Goal: Task Accomplishment & Management: Complete application form

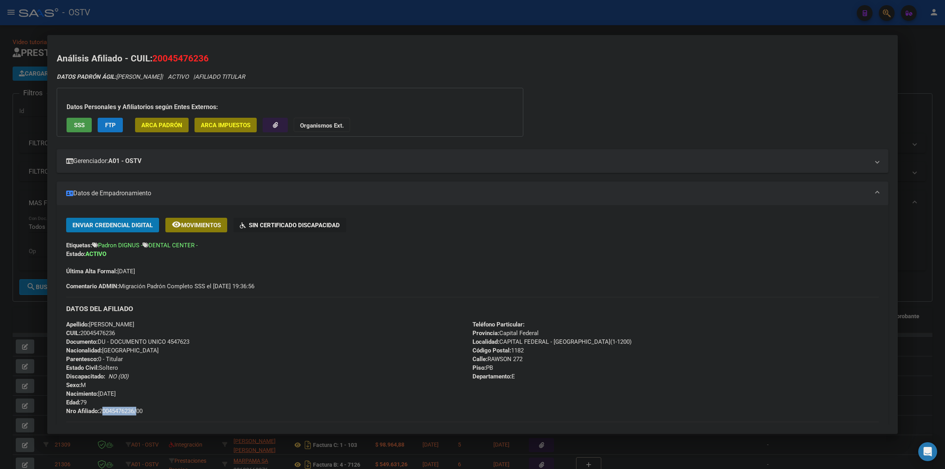
scroll to position [131, 0]
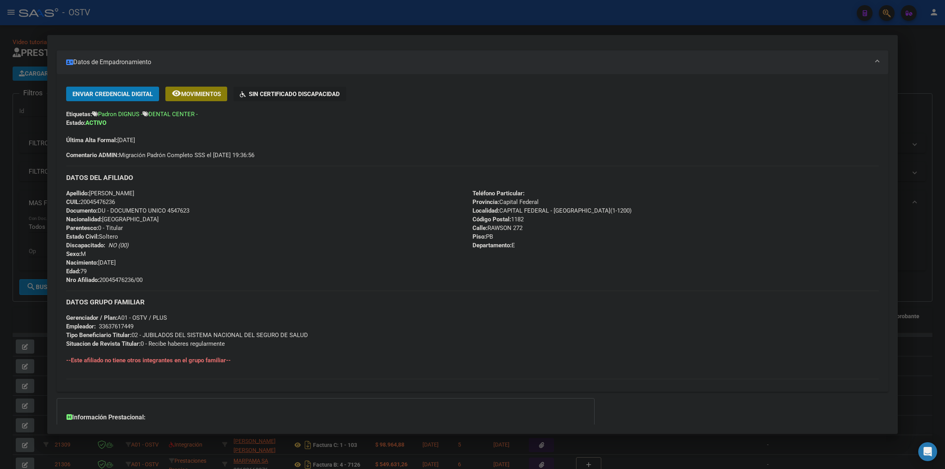
click at [233, 7] on div at bounding box center [472, 234] width 945 height 469
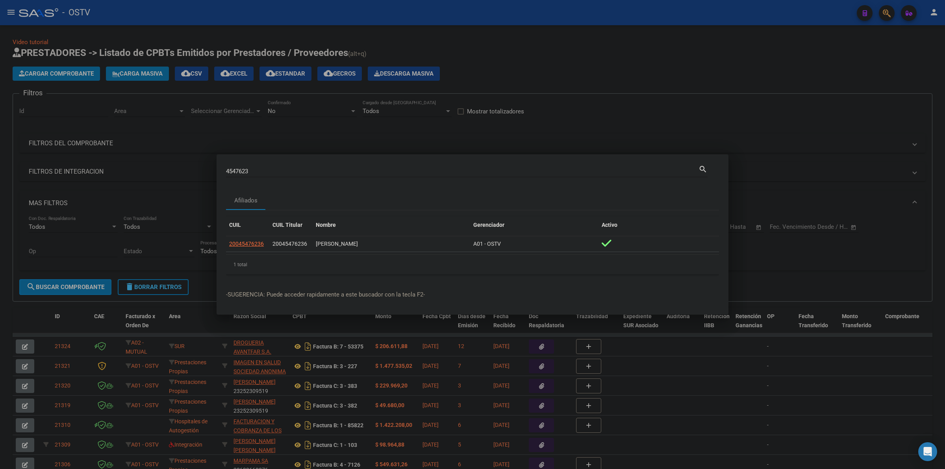
drag, startPoint x: 139, startPoint y: 50, endPoint x: 75, endPoint y: 72, distance: 67.3
click at [139, 50] on div at bounding box center [472, 234] width 945 height 469
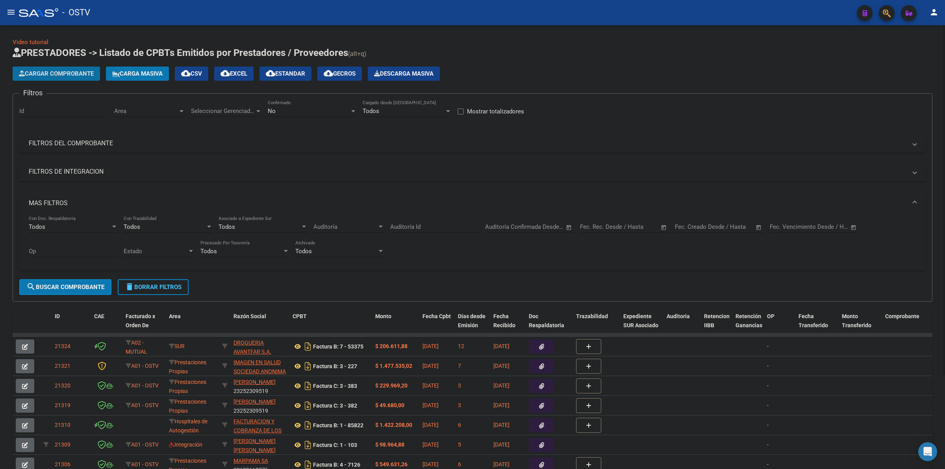
click at [70, 78] on button "Cargar Comprobante" at bounding box center [56, 74] width 87 height 14
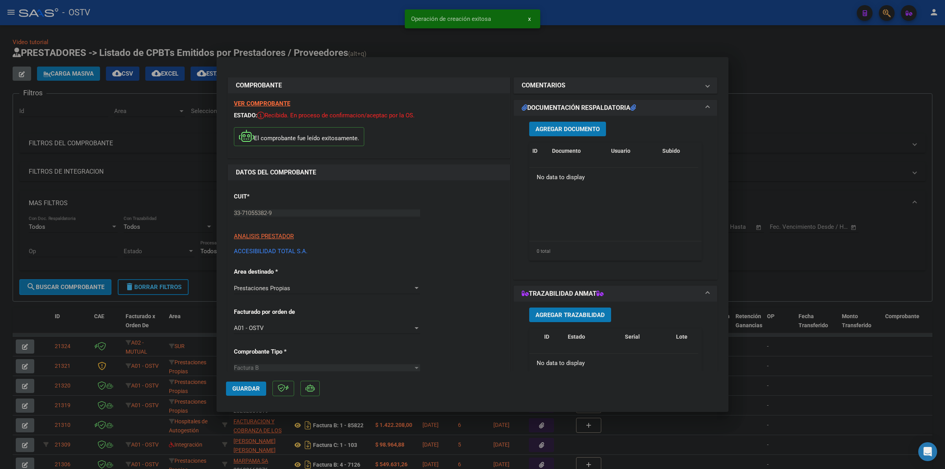
click at [555, 129] on span "Agregar Documento" at bounding box center [568, 129] width 64 height 7
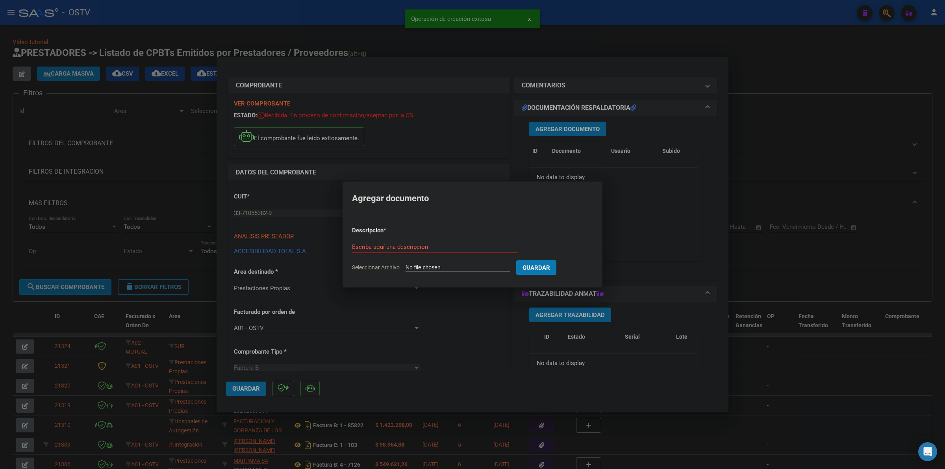
type input "C:\fakepath\FACTURA - 2 140 - ACCESIBILIDAD TOTAL SA.pdf"
type input "FACTURA"
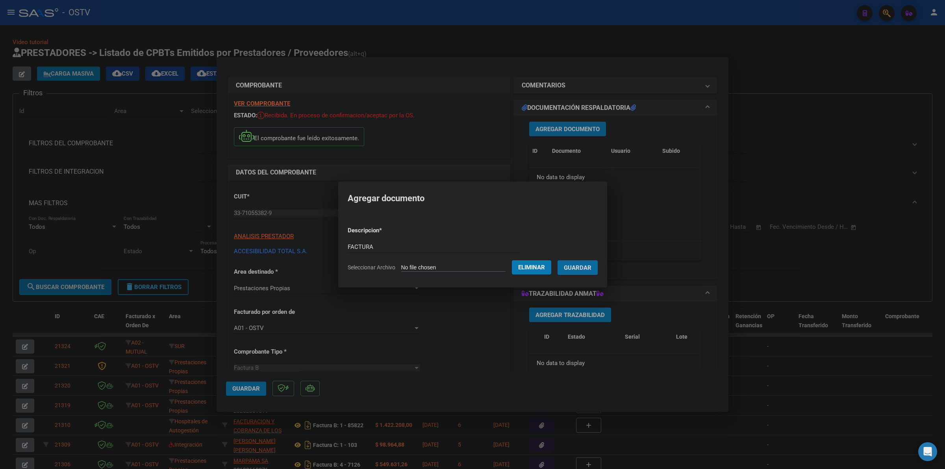
click at [558, 260] on button "Guardar" at bounding box center [578, 267] width 40 height 15
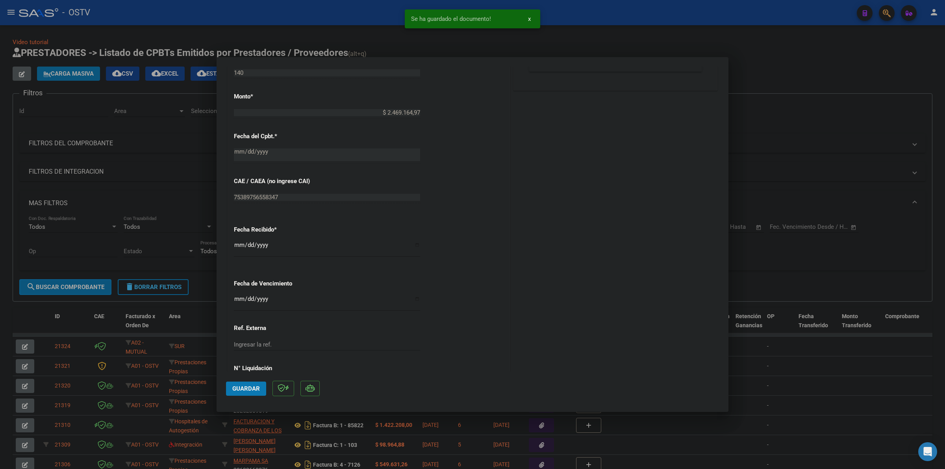
scroll to position [409, 0]
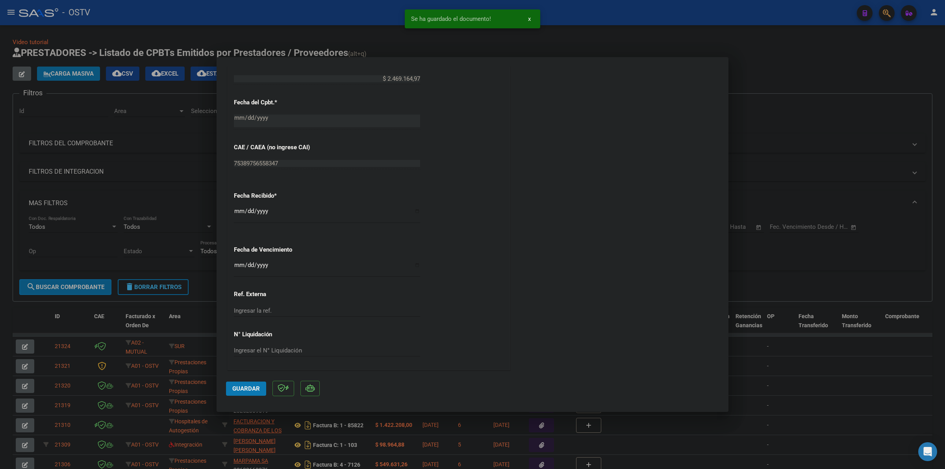
click at [236, 212] on input "2025-09-22" at bounding box center [327, 214] width 186 height 13
click at [240, 211] on input "2025-09-22" at bounding box center [327, 214] width 186 height 13
type input "2025-09-19"
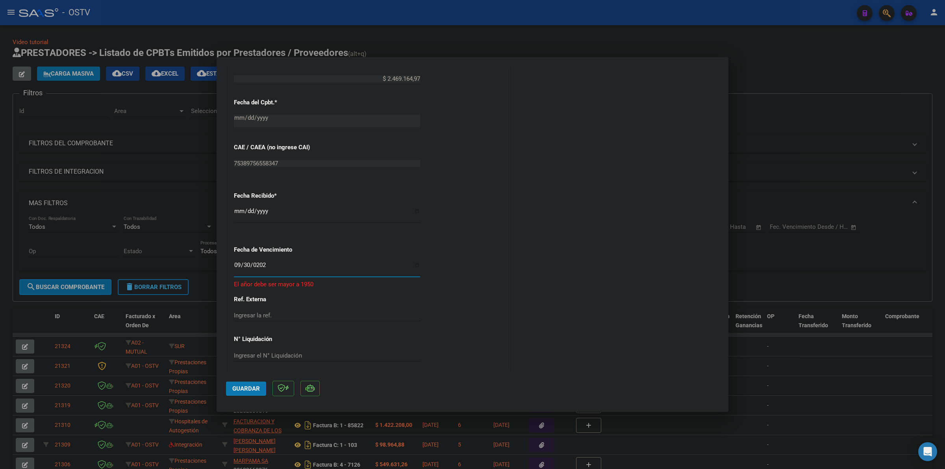
type input "2025-09-30"
click at [257, 385] on span "Guardar" at bounding box center [246, 388] width 28 height 7
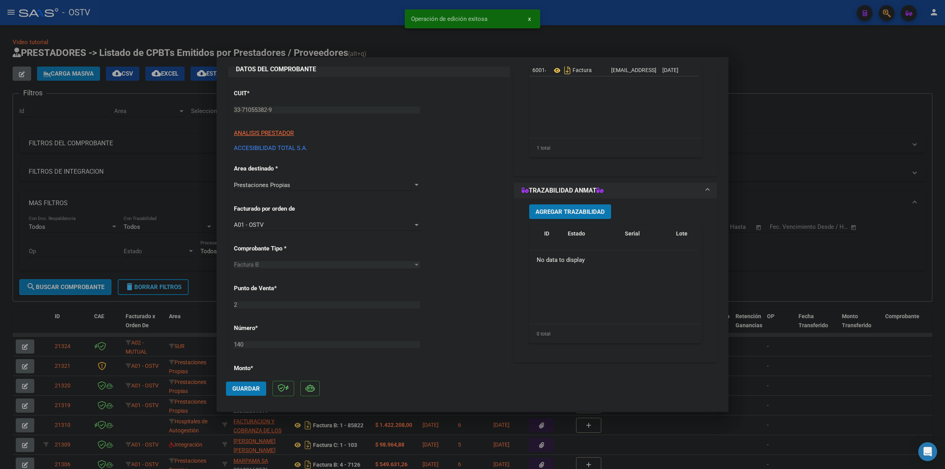
scroll to position [97, 0]
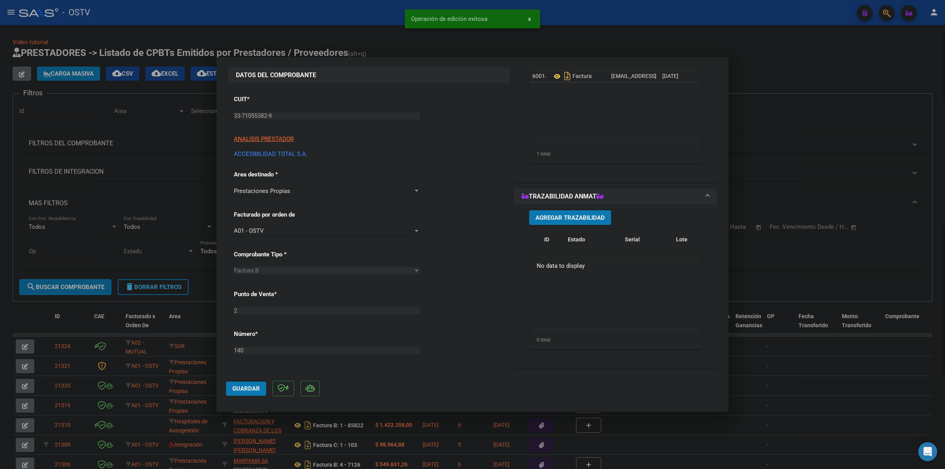
click at [837, 111] on div at bounding box center [472, 234] width 945 height 469
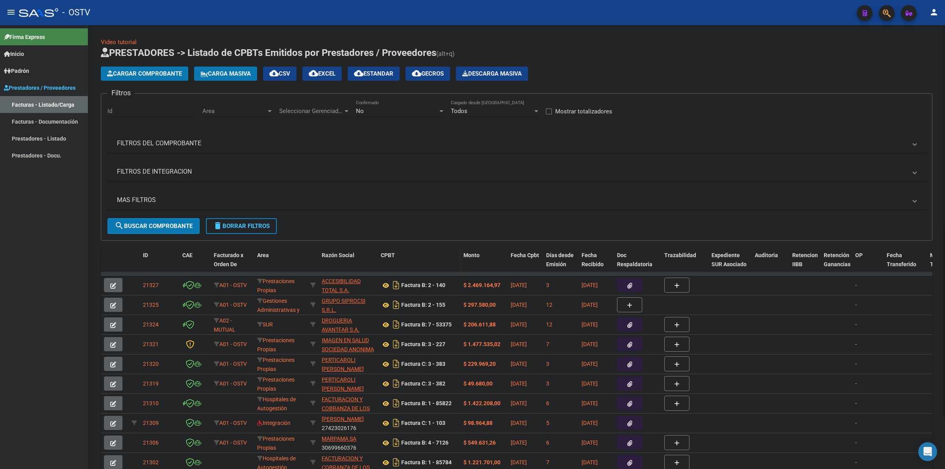
click at [379, 256] on datatable-header-cell "CPBT" at bounding box center [419, 264] width 83 height 35
click at [331, 282] on span "ACCESIBILIDAD TOTAL S.A." at bounding box center [341, 285] width 39 height 15
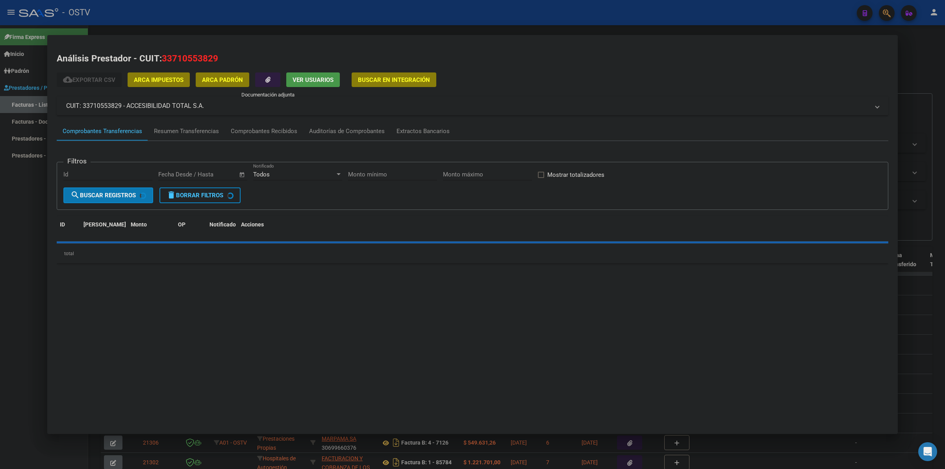
click at [270, 80] on icon "button" at bounding box center [268, 80] width 5 height 6
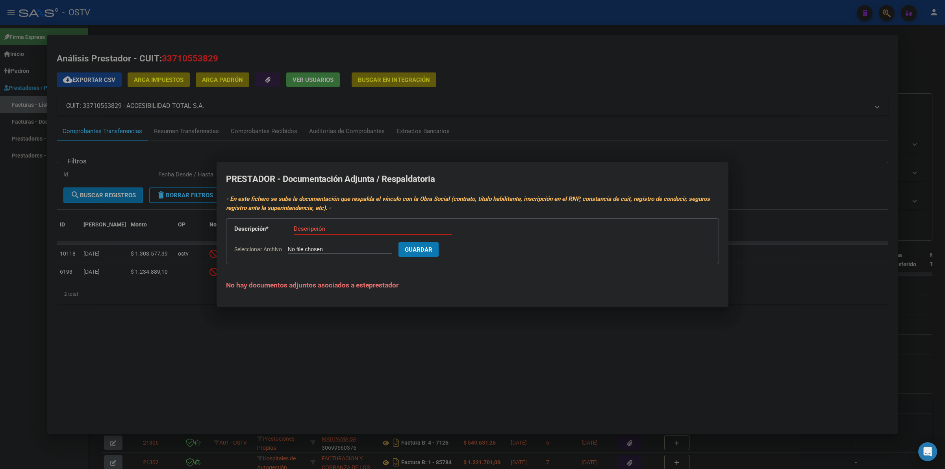
type input "C:\fakepath\DATOS BANCARIOS - ACCESIBILIDAD TOTAL SA.pdf"
type input "DATOS BANCARIOS"
click at [444, 242] on button "Guardar" at bounding box center [464, 249] width 40 height 15
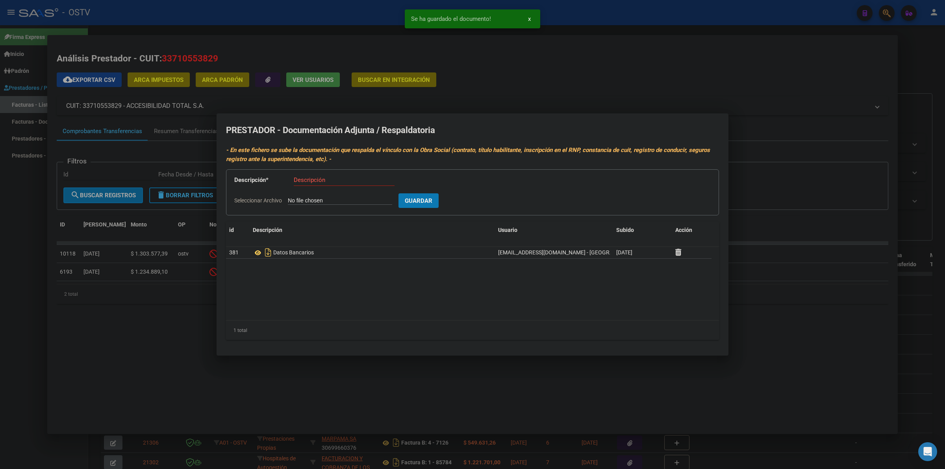
click at [433, 364] on div at bounding box center [472, 234] width 945 height 469
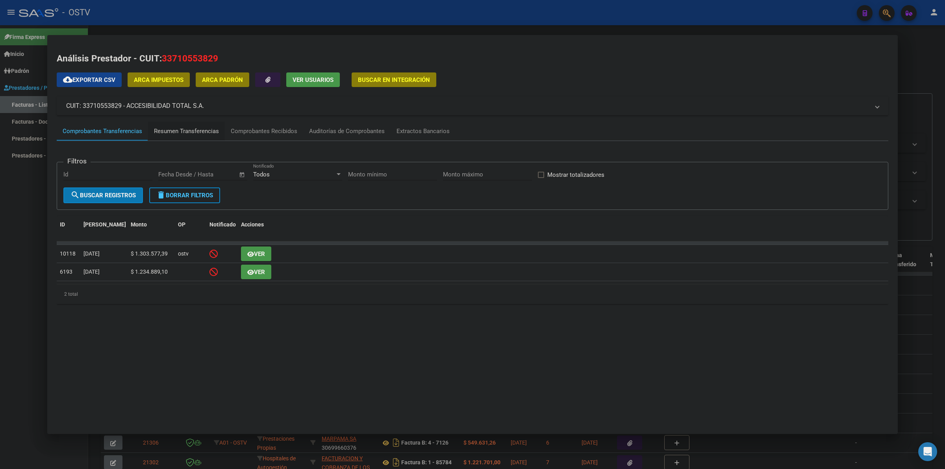
click at [196, 129] on div "Resumen Transferencias" at bounding box center [186, 131] width 65 height 9
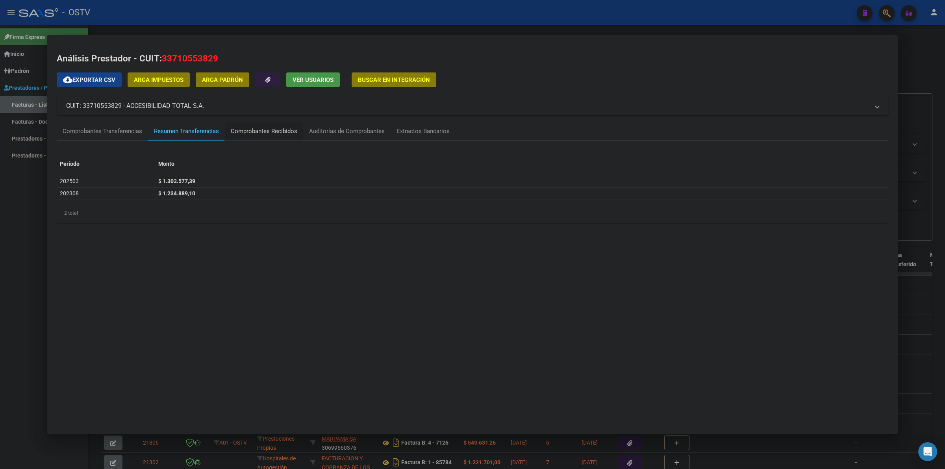
click at [271, 132] on div "Comprobantes Recibidos" at bounding box center [264, 131] width 67 height 9
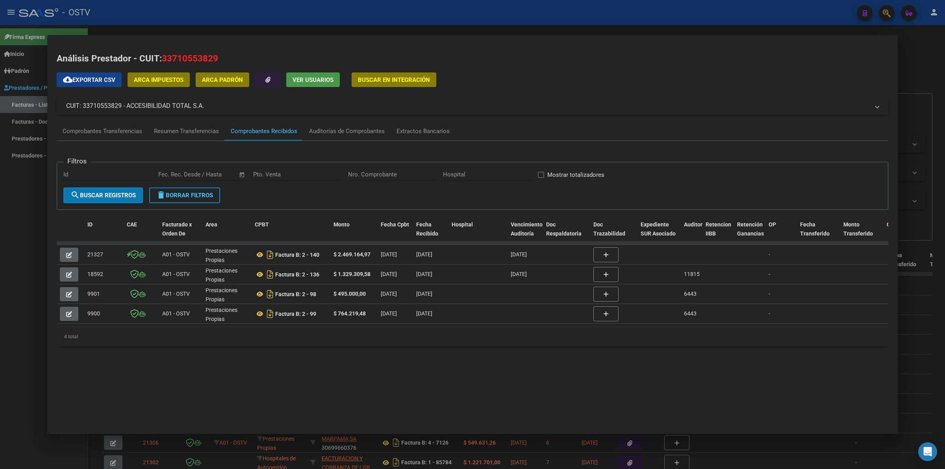
click at [11, 298] on div at bounding box center [472, 234] width 945 height 469
